Goal: Navigation & Orientation: Find specific page/section

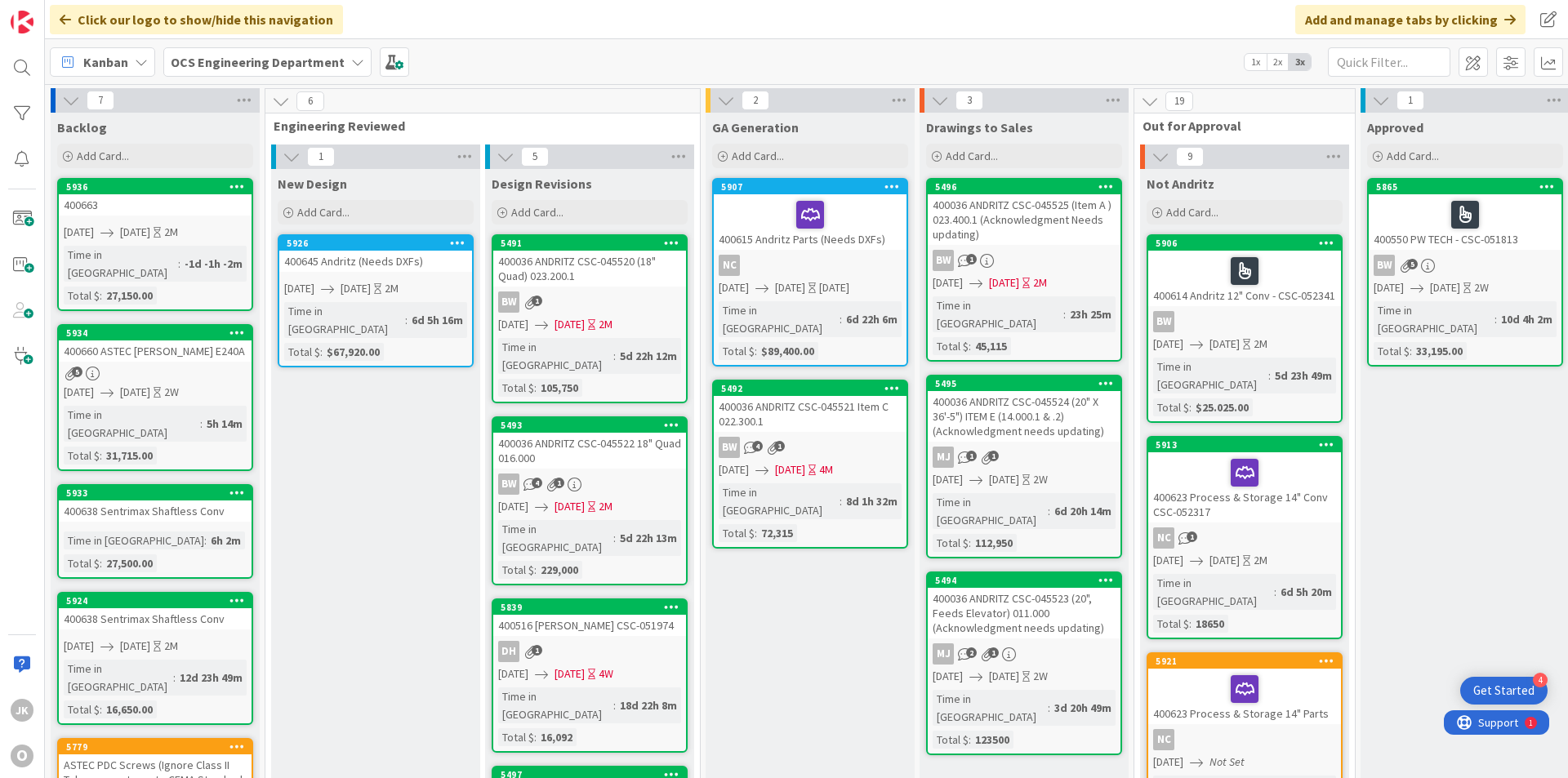
scroll to position [0, 1416]
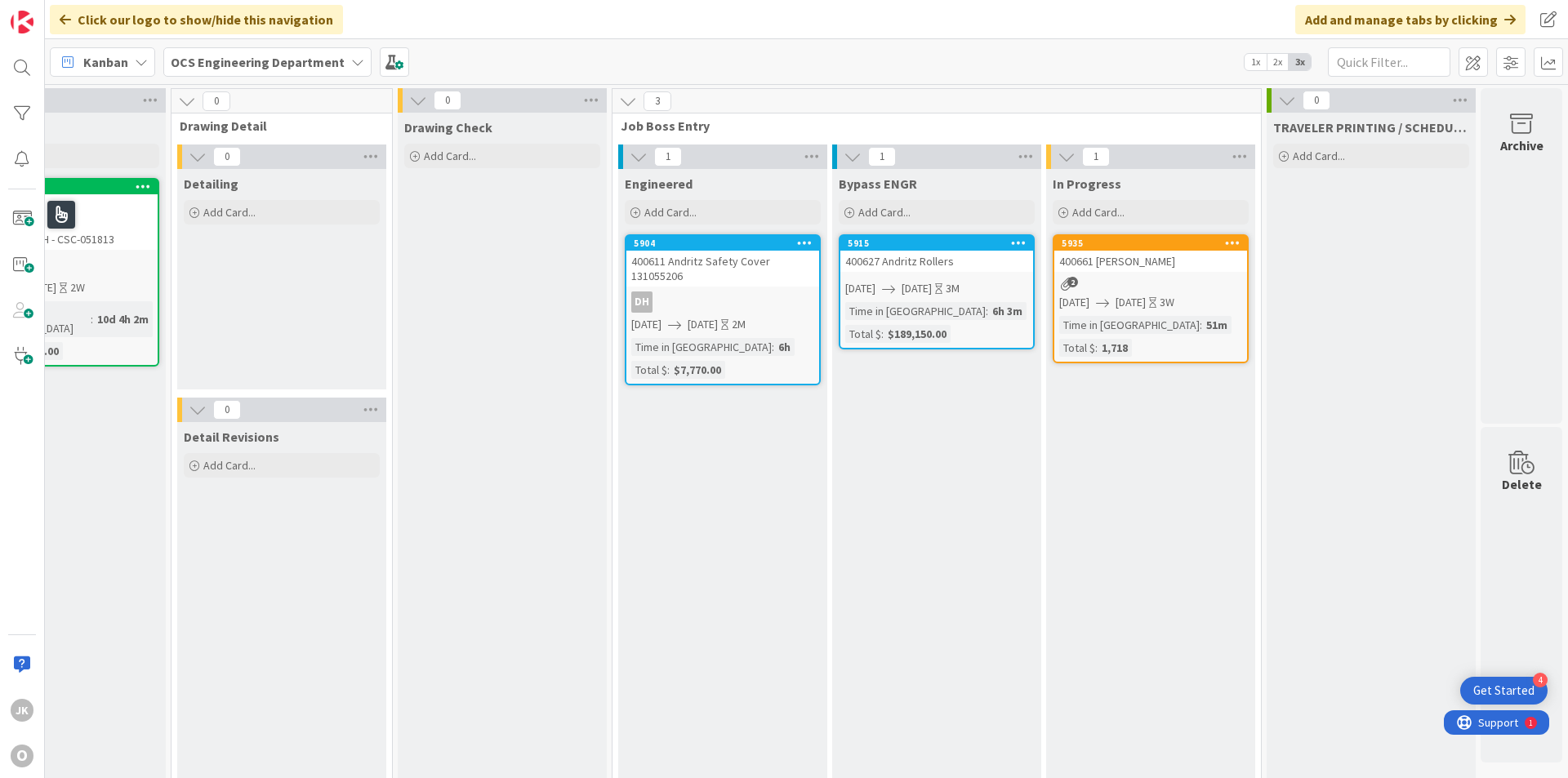
click at [1140, 258] on div "400661 [PERSON_NAME]" at bounding box center [1150, 261] width 193 height 21
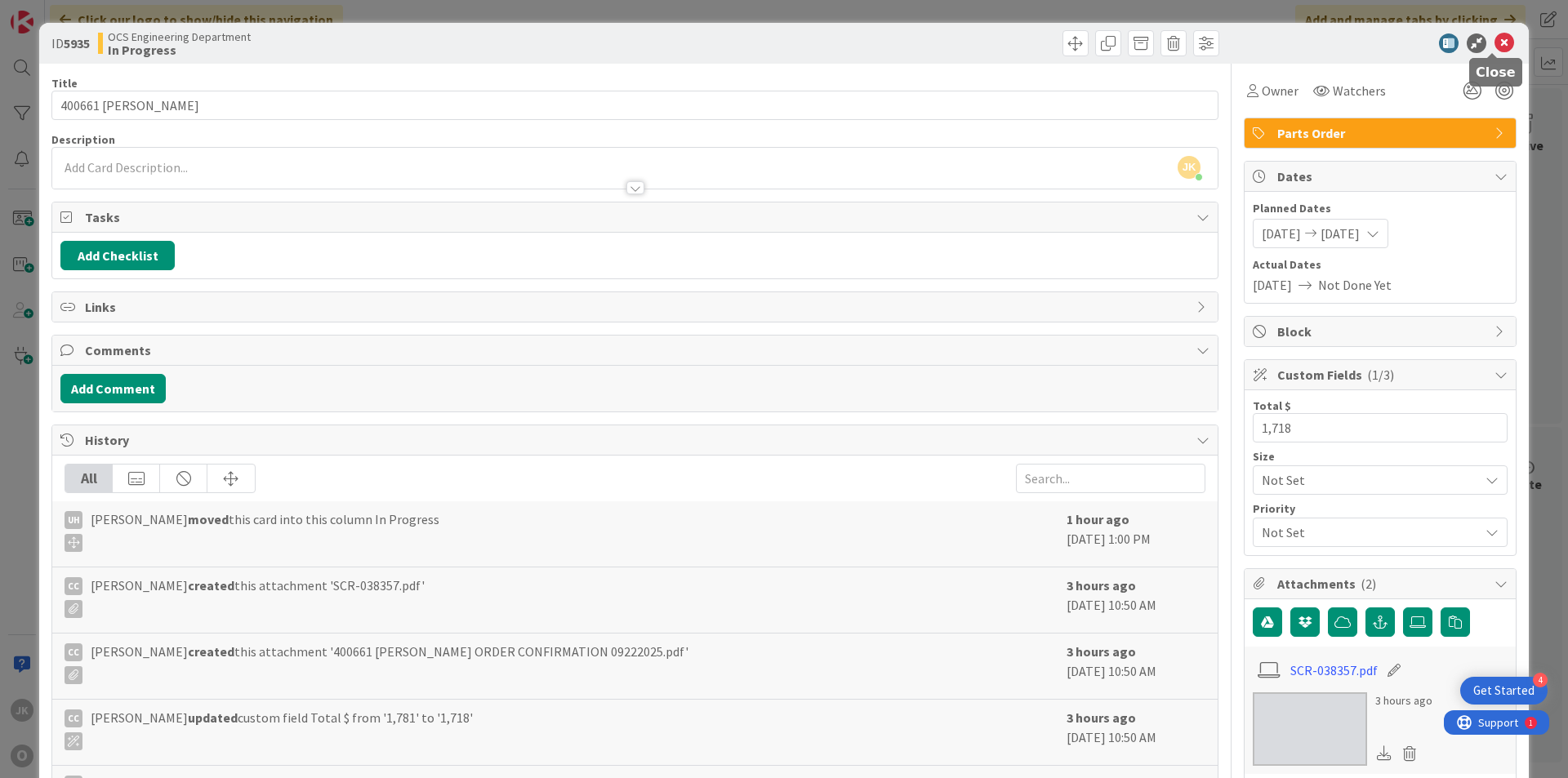
click at [1497, 38] on icon at bounding box center [1505, 44] width 20 height 20
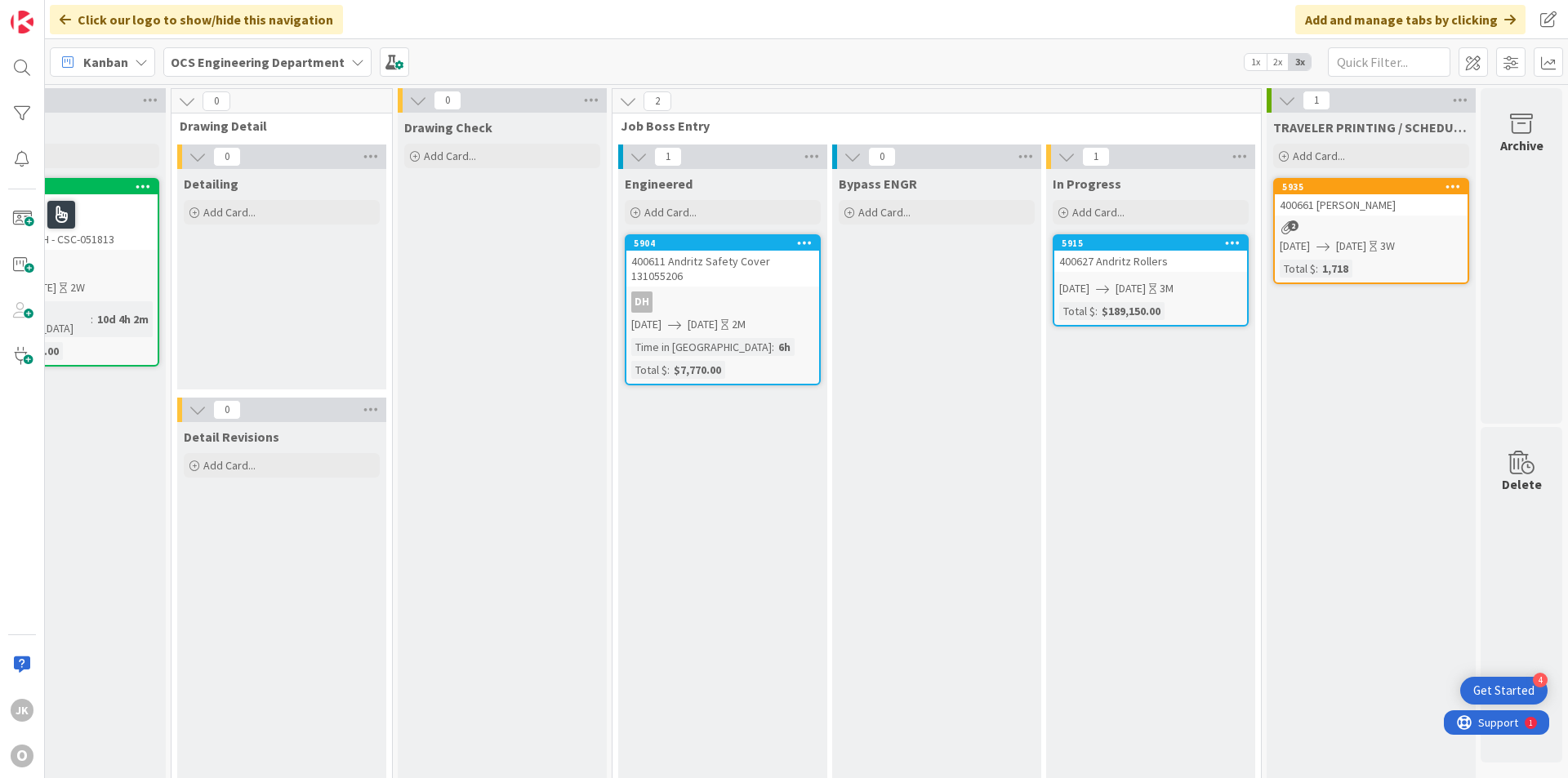
click at [1108, 270] on div "400627 Andritz Rollers" at bounding box center [1150, 261] width 193 height 21
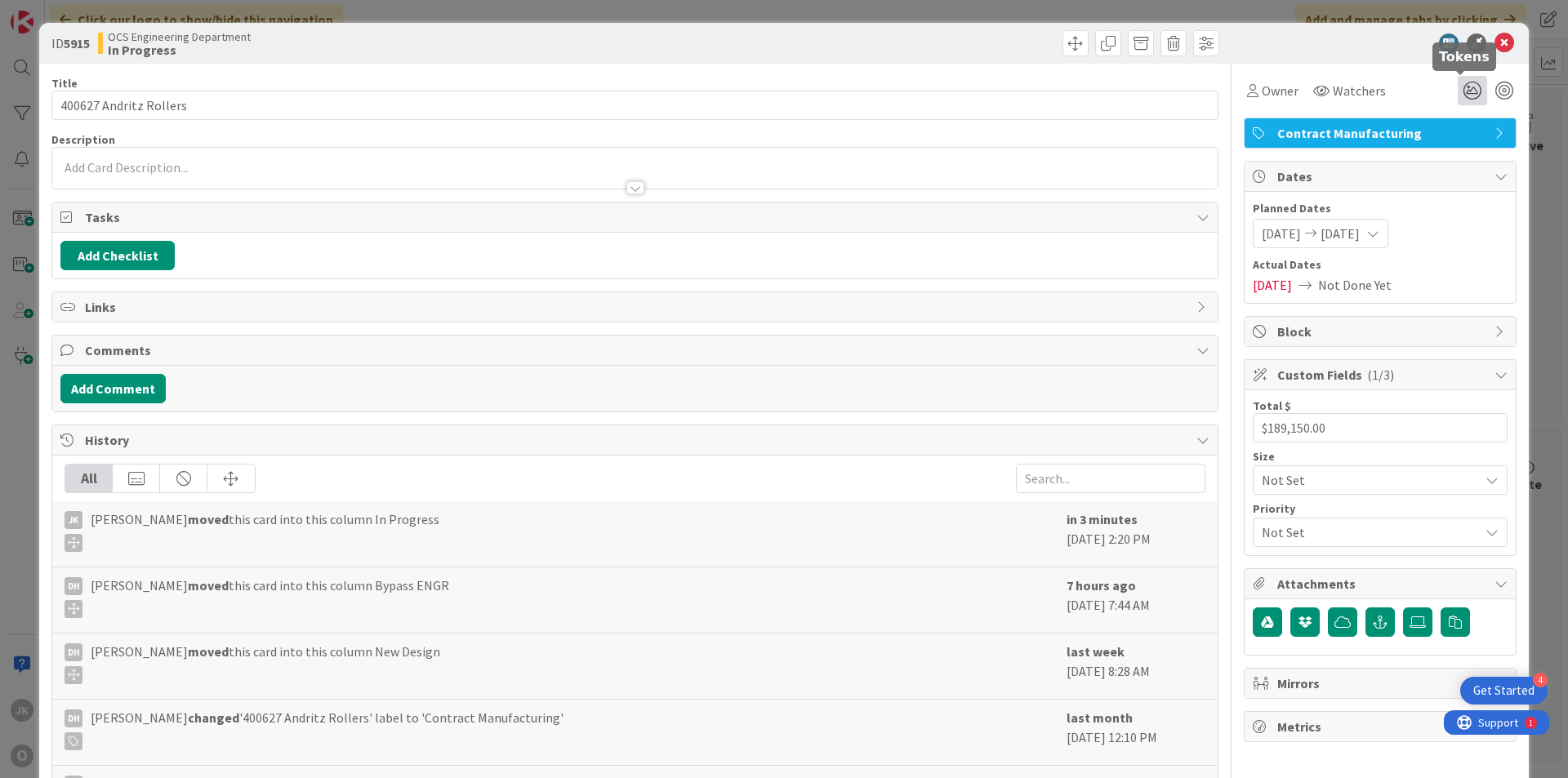
drag, startPoint x: 1467, startPoint y: 94, endPoint x: 1461, endPoint y: 100, distance: 8.5
click at [1467, 94] on icon at bounding box center [1472, 91] width 29 height 29
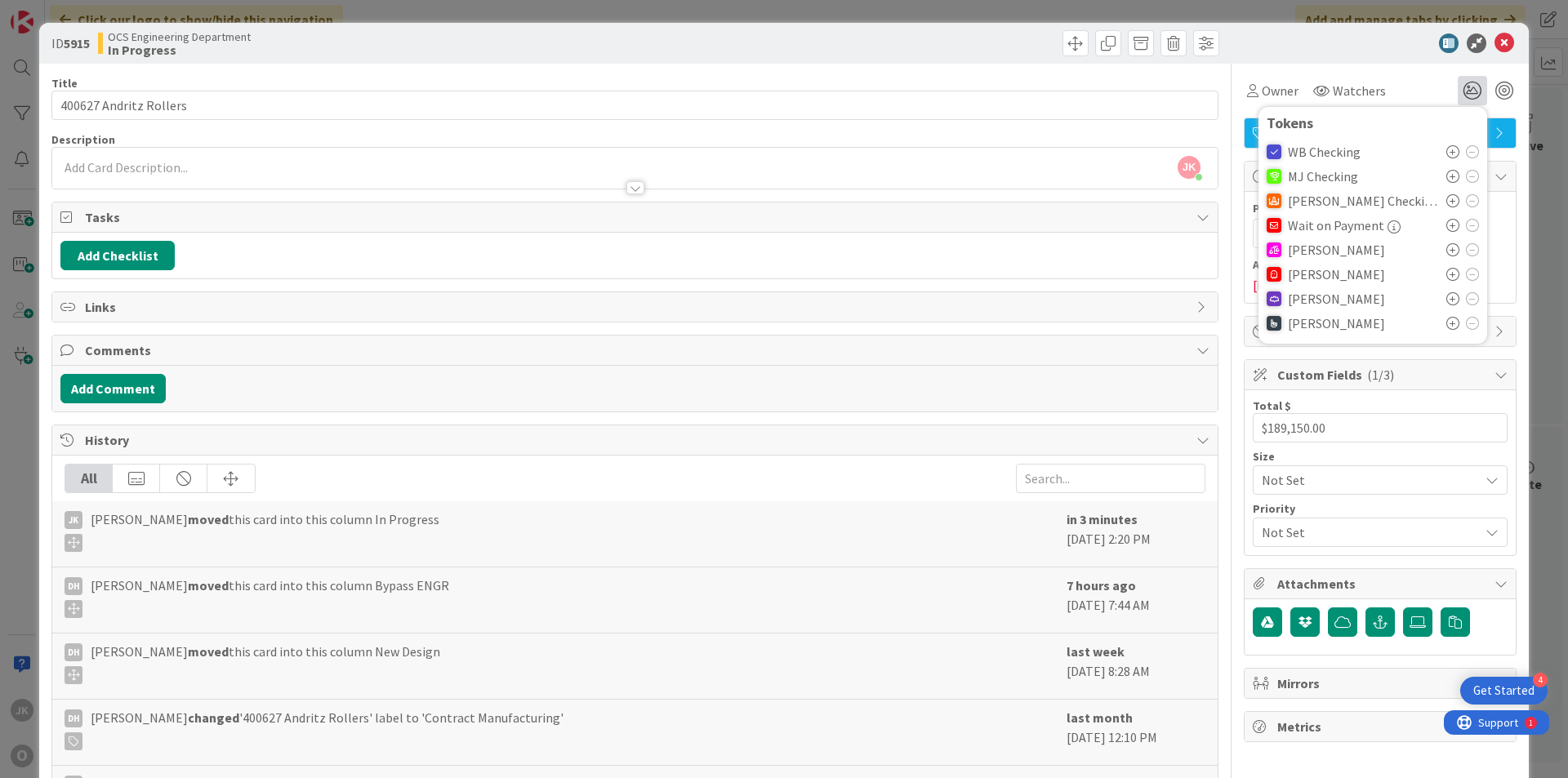
click at [1446, 251] on icon at bounding box center [1453, 250] width 13 height 13
click at [1495, 44] on icon at bounding box center [1505, 44] width 20 height 20
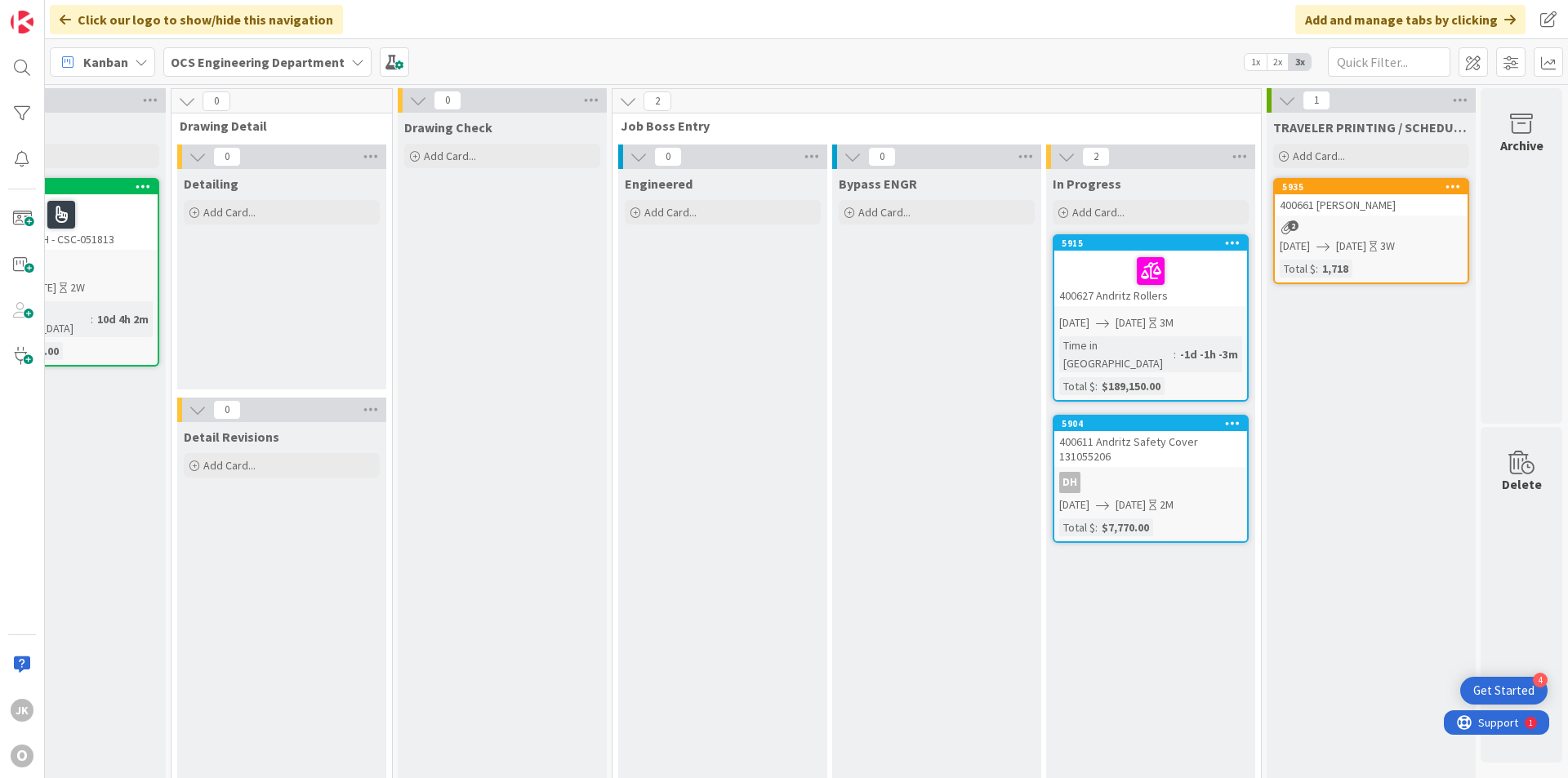
drag, startPoint x: 723, startPoint y: 263, endPoint x: 1157, endPoint y: 417, distance: 460.5
click at [1157, 432] on div "400611 Andritz Safety Cover 131055206" at bounding box center [1150, 449] width 193 height 36
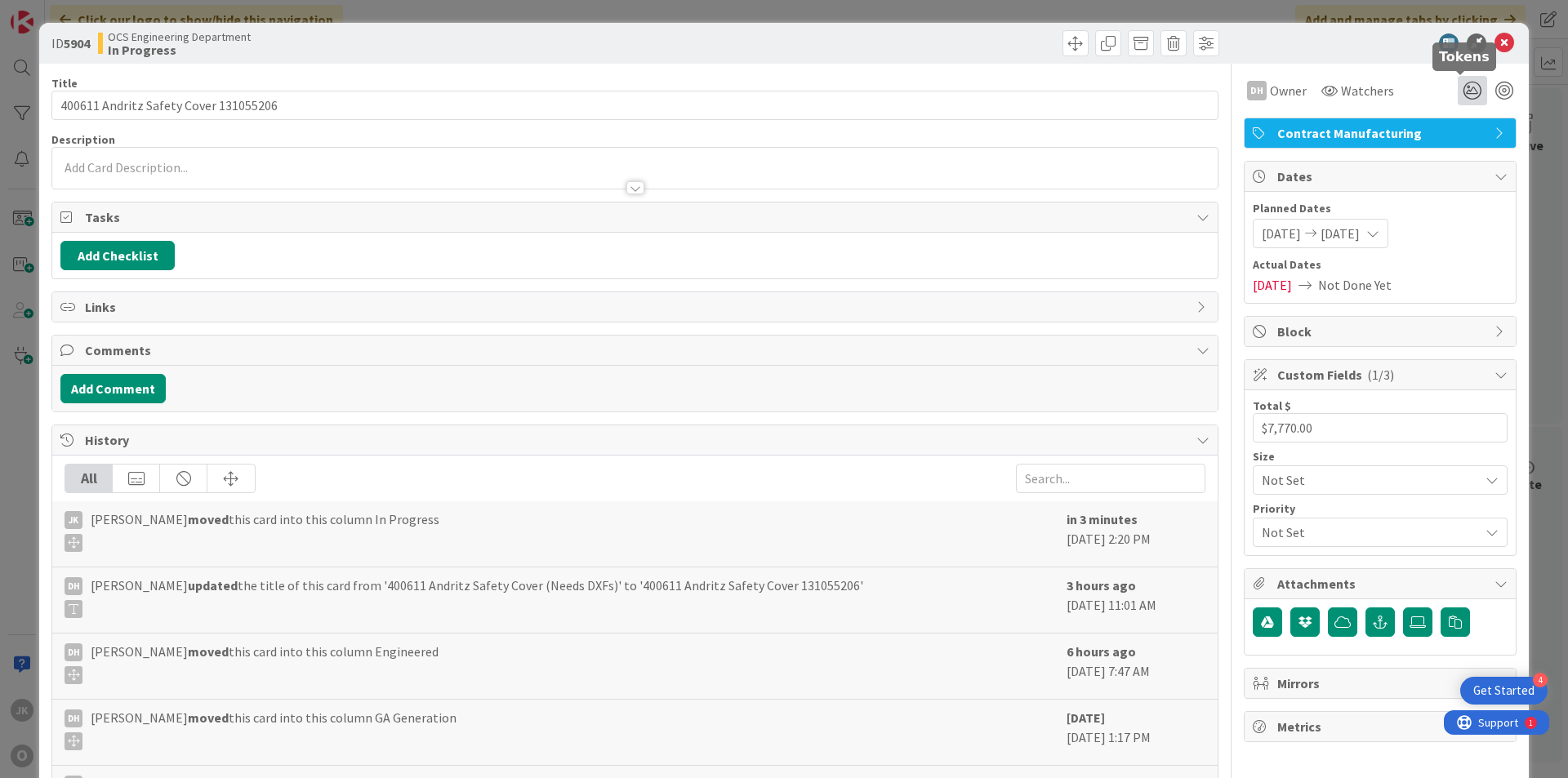
click at [1459, 87] on icon at bounding box center [1472, 91] width 29 height 29
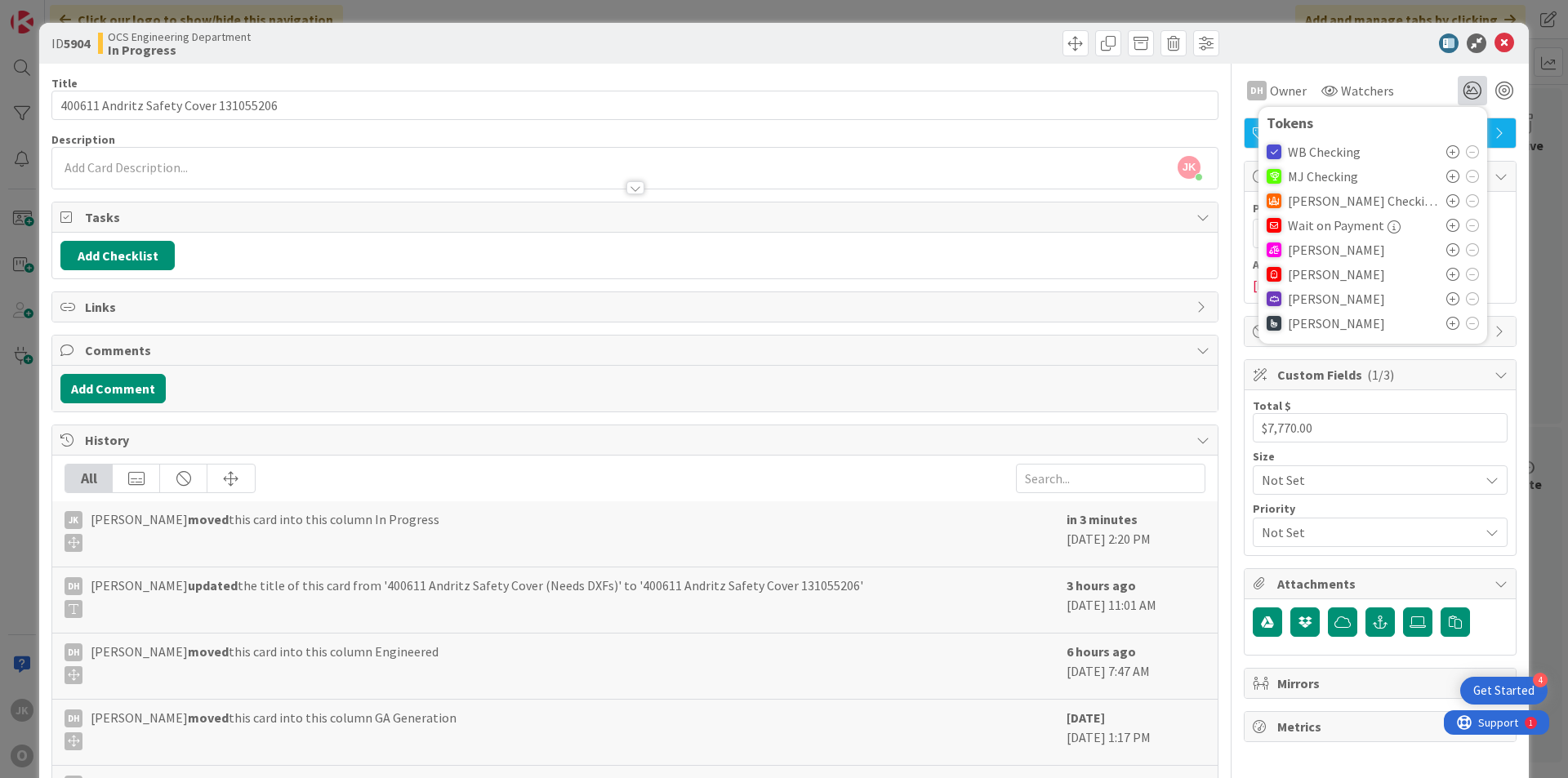
click at [1446, 250] on icon at bounding box center [1453, 250] width 13 height 13
click at [1495, 44] on icon at bounding box center [1505, 44] width 20 height 20
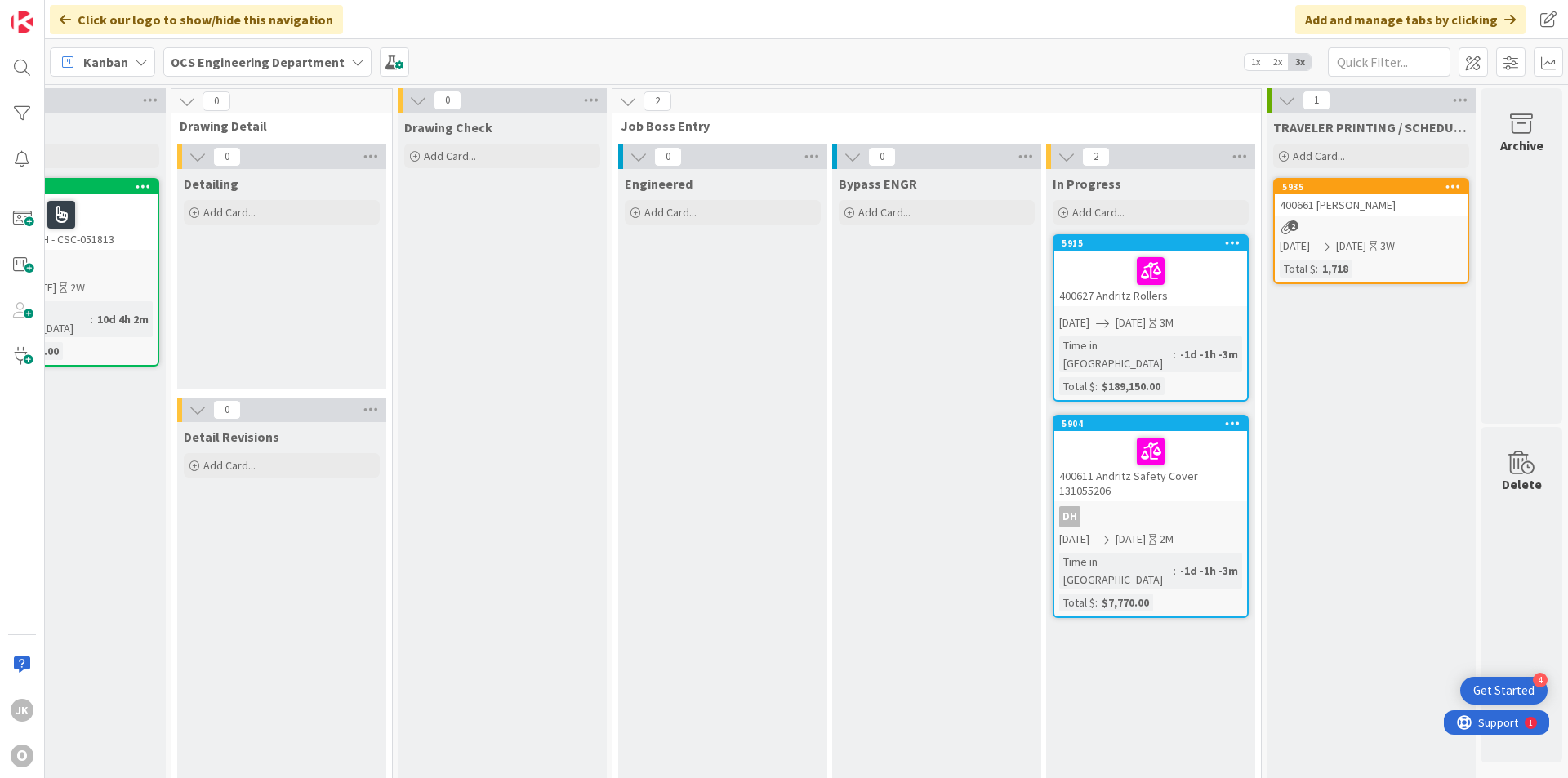
click at [1186, 434] on div at bounding box center [1151, 451] width 183 height 35
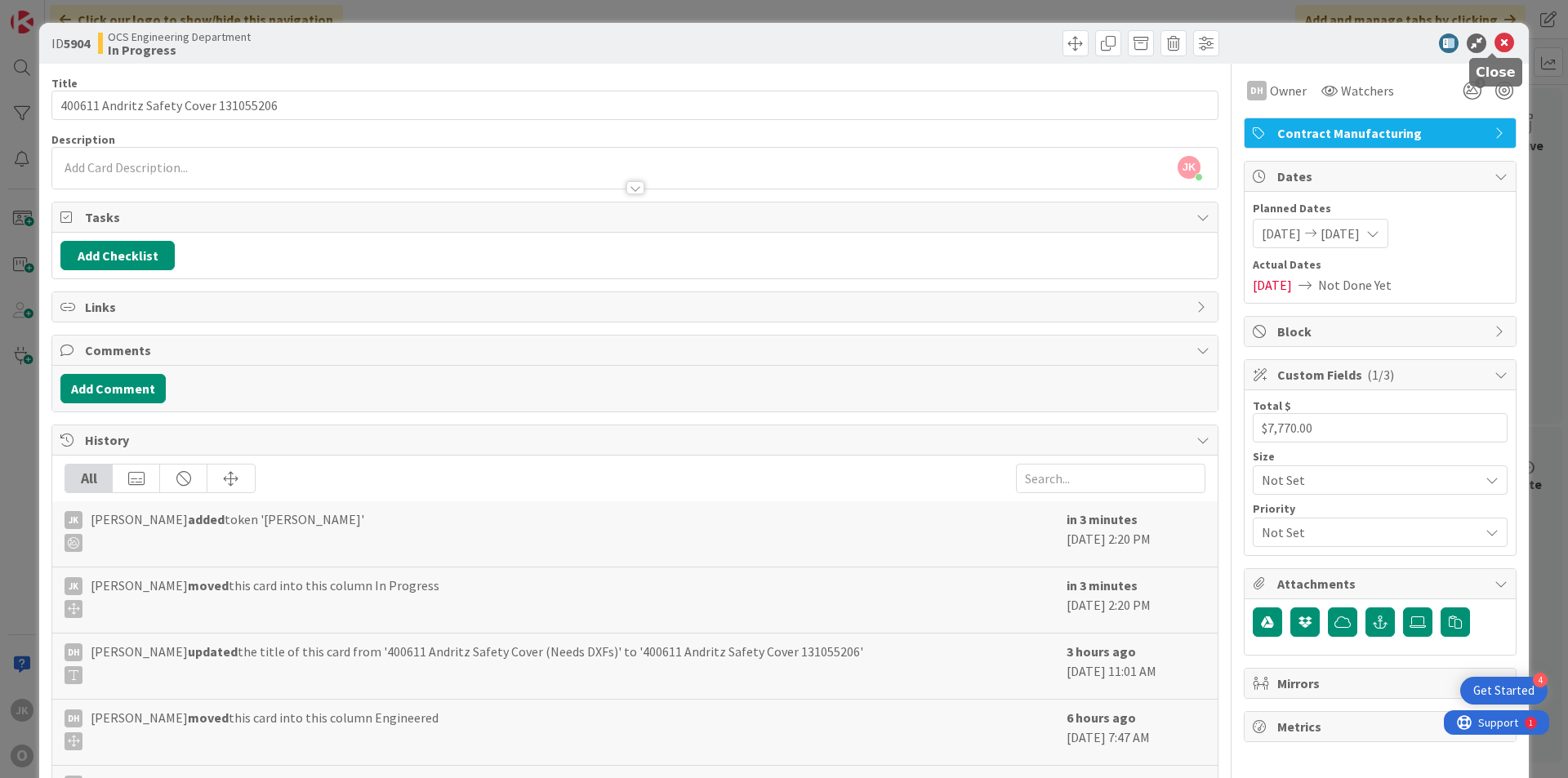
click at [1498, 39] on icon at bounding box center [1505, 44] width 20 height 20
